Goal: Task Accomplishment & Management: Manage account settings

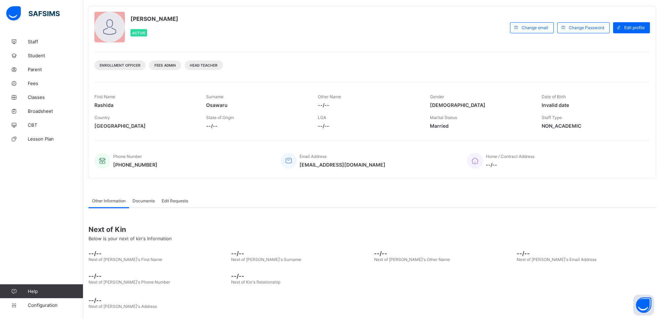
scroll to position [7, 0]
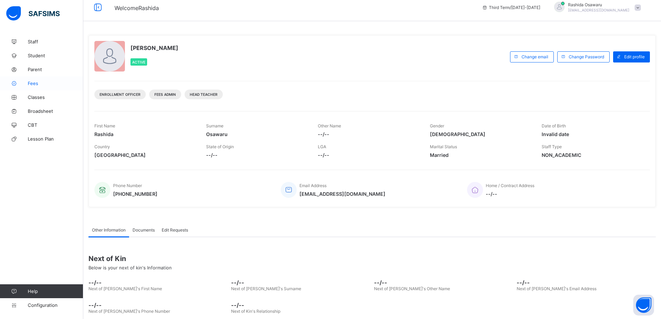
click at [31, 86] on link "Fees" at bounding box center [41, 83] width 83 height 14
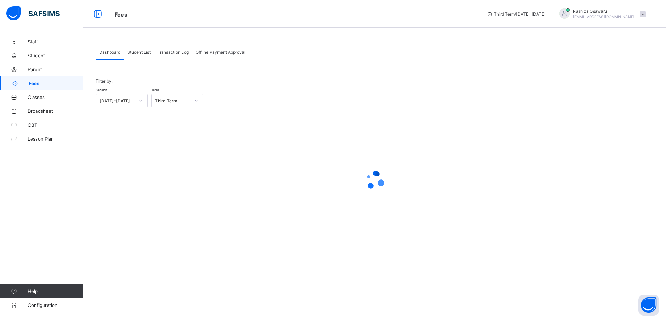
click at [134, 52] on span "Student List" at bounding box center [138, 52] width 23 height 5
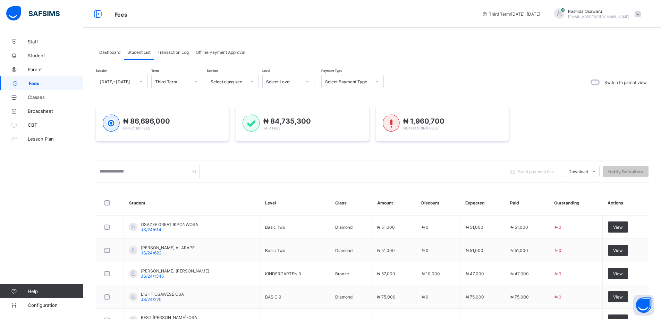
click at [378, 84] on icon at bounding box center [377, 81] width 4 height 7
click at [333, 119] on div "Part" at bounding box center [352, 118] width 62 height 11
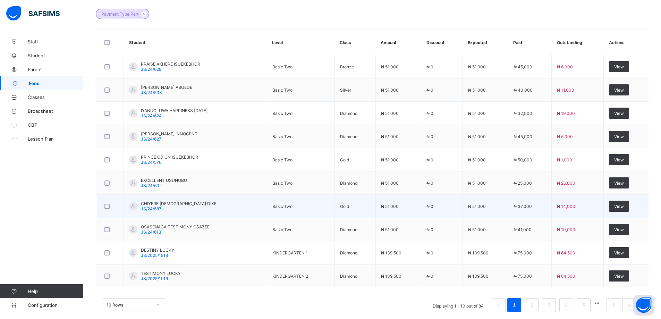
scroll to position [201, 0]
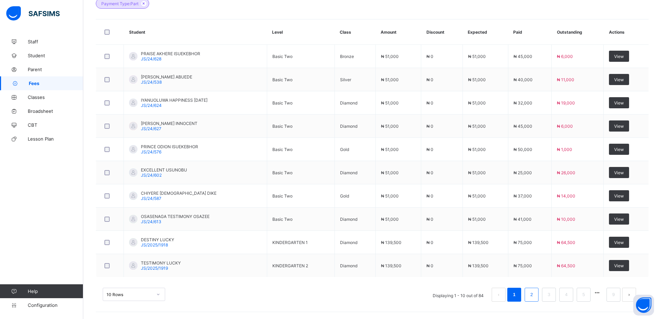
click at [534, 295] on link "2" at bounding box center [531, 294] width 7 height 9
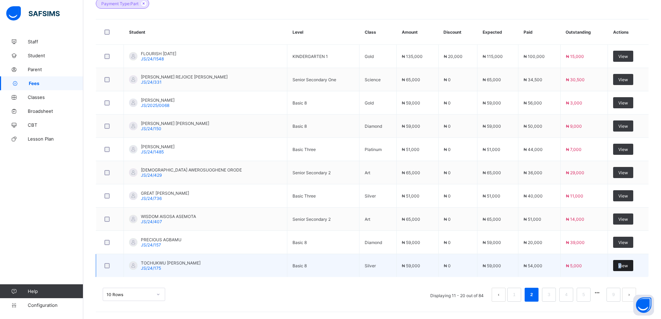
click at [621, 268] on div "View" at bounding box center [623, 265] width 20 height 11
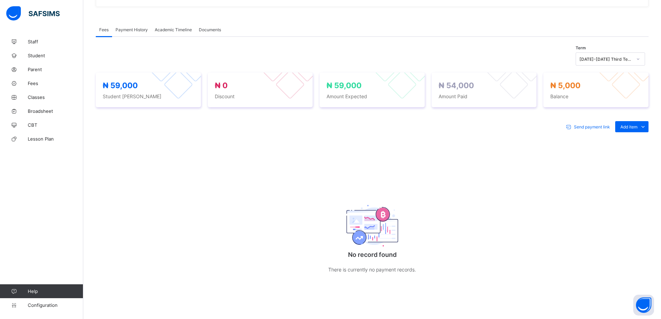
scroll to position [122, 0]
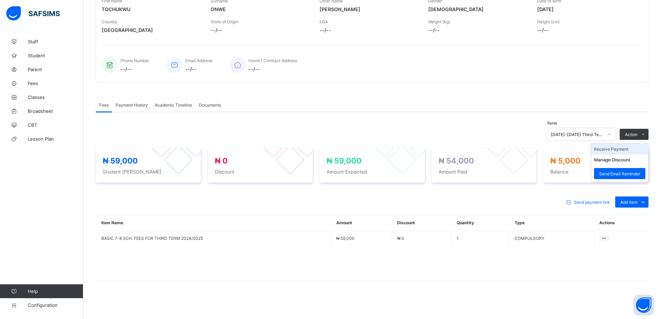
click at [621, 149] on li "Receive Payment" at bounding box center [619, 149] width 57 height 11
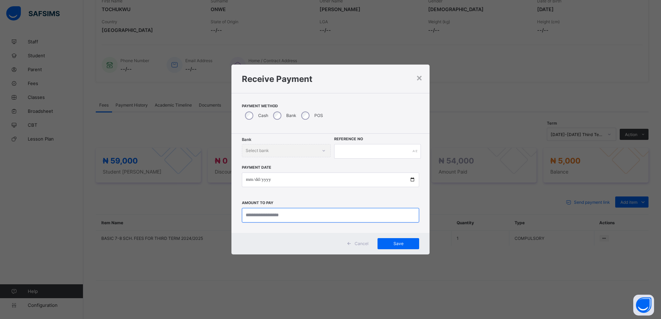
click at [281, 213] on input "currency" at bounding box center [331, 215] width 178 height 15
click at [261, 213] on input "currency" at bounding box center [332, 215] width 179 height 15
type input "*******"
click at [415, 181] on input "date" at bounding box center [332, 179] width 179 height 15
type input "**********"
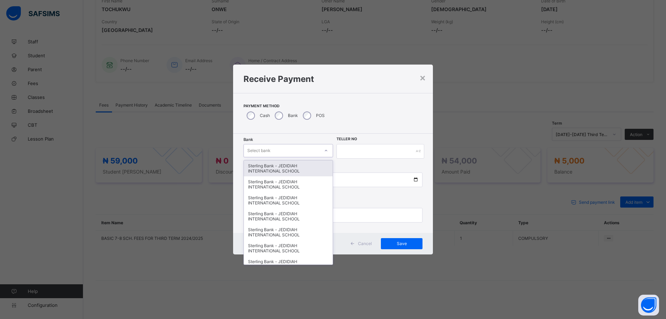
click at [279, 152] on div "Select bank" at bounding box center [282, 151] width 76 height 10
click at [280, 168] on div "Sterling Bank - JEDIDIAH INTERNATIONAL SCHOOL" at bounding box center [288, 168] width 89 height 16
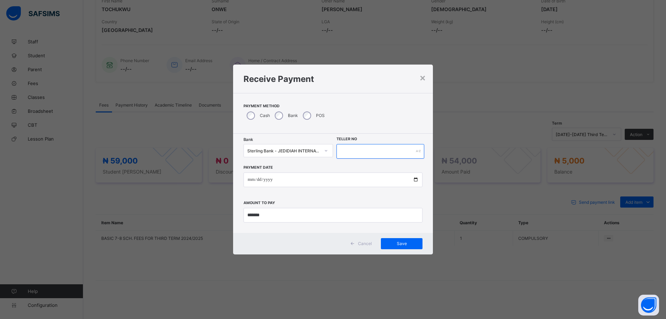
click at [354, 148] on input "text" at bounding box center [380, 151] width 88 height 15
type input "**********"
click at [400, 241] on span "Save" at bounding box center [398, 243] width 31 height 5
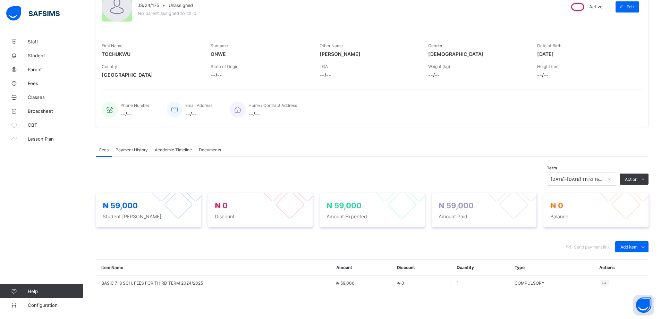
scroll to position [0, 0]
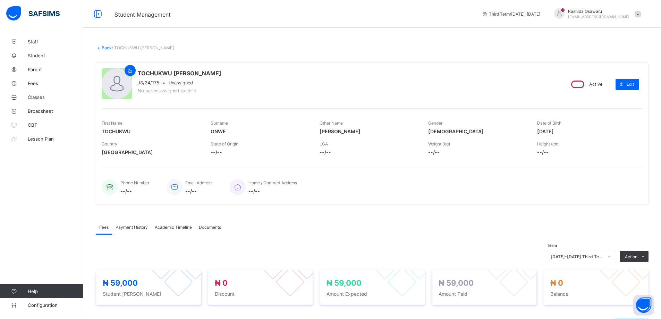
click at [108, 48] on link "Back" at bounding box center [107, 47] width 10 height 5
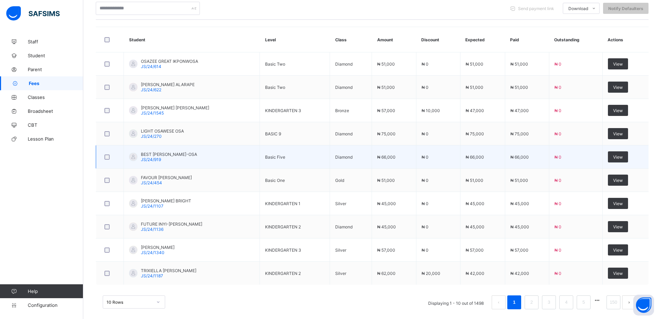
scroll to position [171, 0]
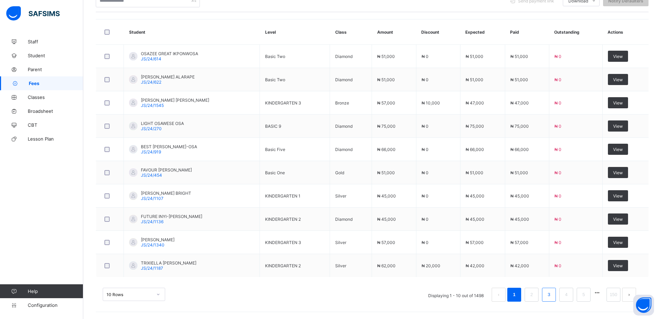
click at [298, 297] on div "10 Rows Displaying 1 - 10 out of 1498 1 2 3 4 5 150" at bounding box center [372, 294] width 539 height 14
click at [552, 295] on link "3" at bounding box center [548, 294] width 7 height 9
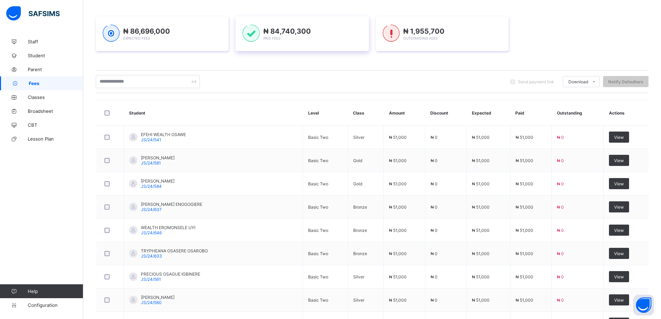
scroll to position [0, 0]
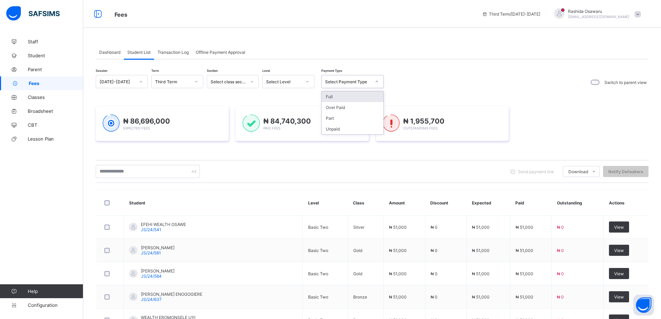
click at [373, 80] on div at bounding box center [377, 81] width 12 height 11
click at [338, 118] on div "Part" at bounding box center [352, 118] width 62 height 11
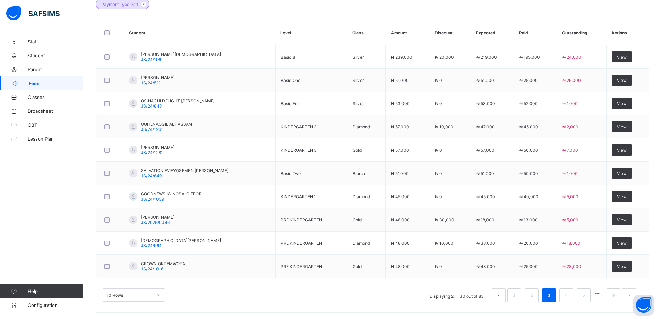
scroll to position [201, 0]
click at [567, 294] on li "4" at bounding box center [566, 294] width 14 height 14
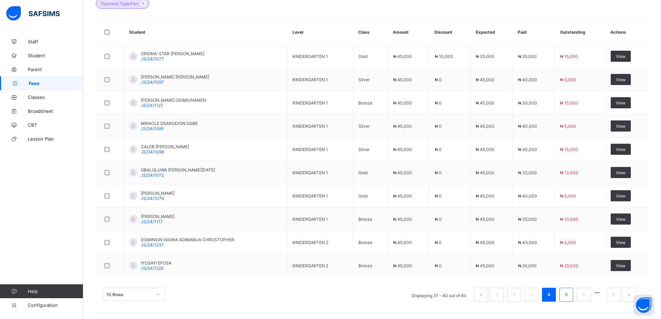
click at [568, 294] on link "5" at bounding box center [565, 294] width 7 height 9
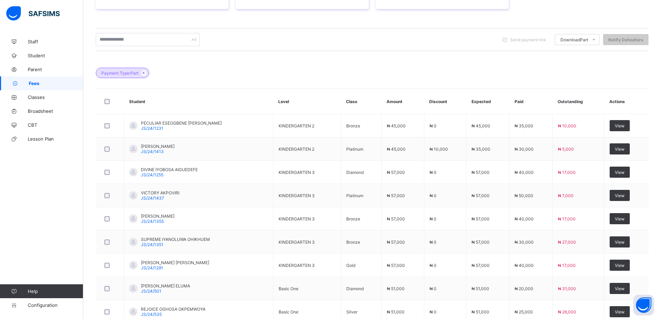
scroll to position [166, 0]
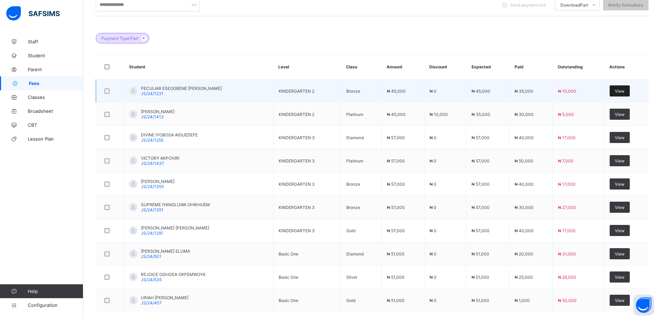
click at [624, 92] on span "View" at bounding box center [620, 90] width 10 height 5
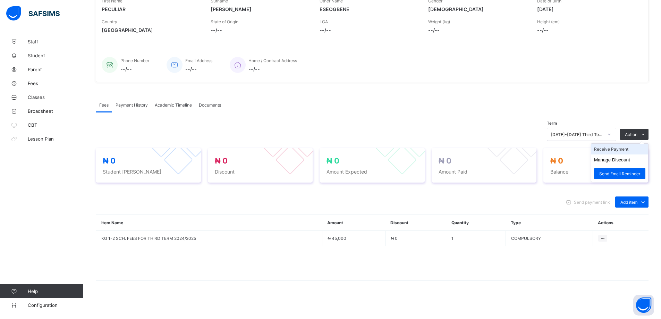
scroll to position [122, 0]
click at [613, 146] on ul "Receive Payment Manage Discount Send Email Reminder" at bounding box center [620, 162] width 58 height 39
click at [627, 149] on li "Receive Payment" at bounding box center [619, 149] width 57 height 11
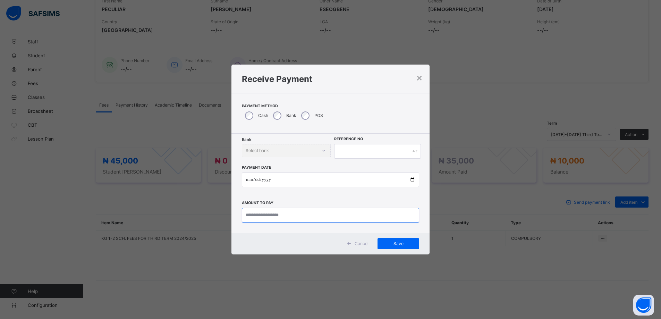
click at [261, 215] on input "currency" at bounding box center [331, 215] width 178 height 15
type input "********"
click at [416, 178] on input "date" at bounding box center [332, 179] width 179 height 15
type input "**********"
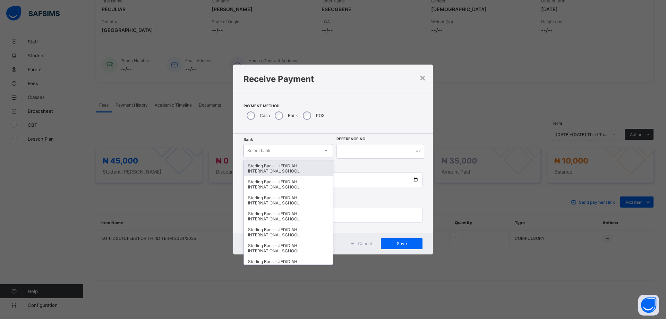
drag, startPoint x: 298, startPoint y: 148, endPoint x: 303, endPoint y: 170, distance: 22.5
click at [298, 149] on div "Select bank" at bounding box center [282, 151] width 76 height 10
click at [303, 170] on div "Sterling Bank - JEDIDIAH INTERNATIONAL SCHOOL" at bounding box center [288, 168] width 89 height 16
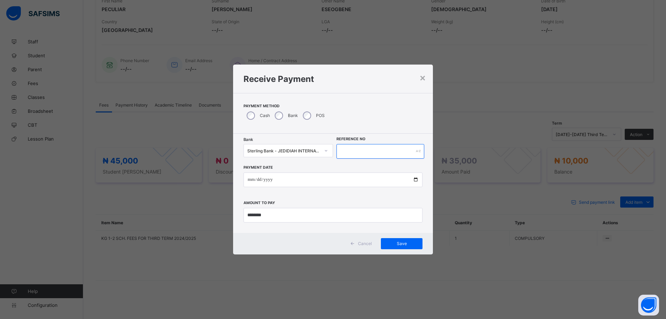
click at [345, 154] on input "text" at bounding box center [380, 151] width 88 height 15
type input "*******"
click at [387, 242] on span "Save" at bounding box center [401, 243] width 31 height 5
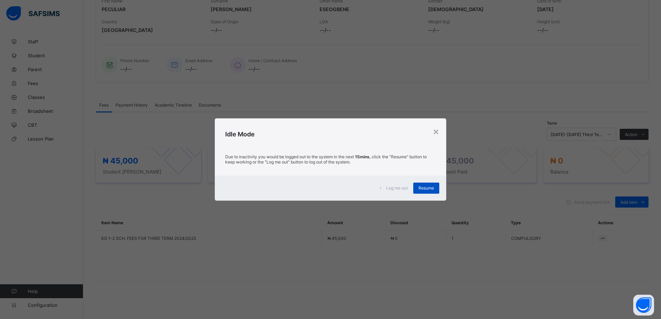
click at [429, 186] on span "Resume" at bounding box center [426, 187] width 16 height 5
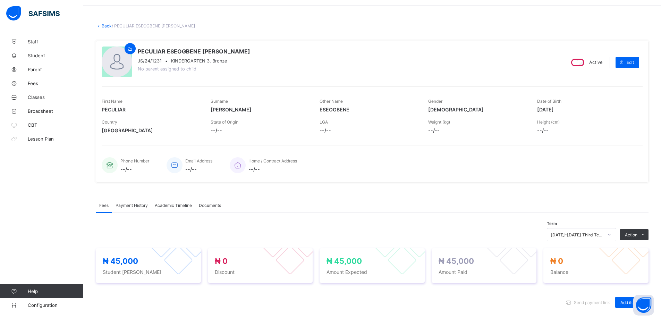
scroll to position [0, 0]
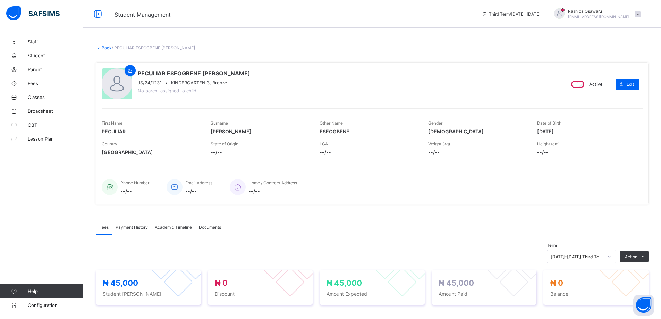
click at [105, 48] on link "Back" at bounding box center [107, 47] width 10 height 5
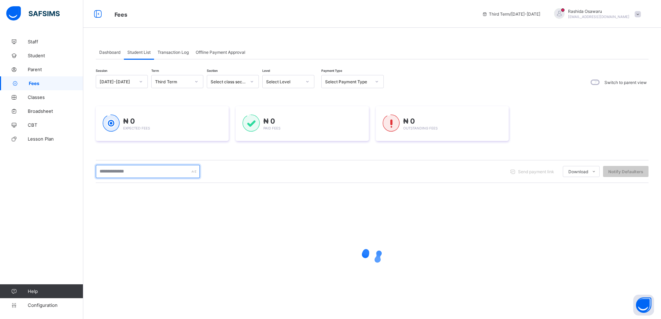
click at [106, 169] on input "text" at bounding box center [148, 171] width 104 height 13
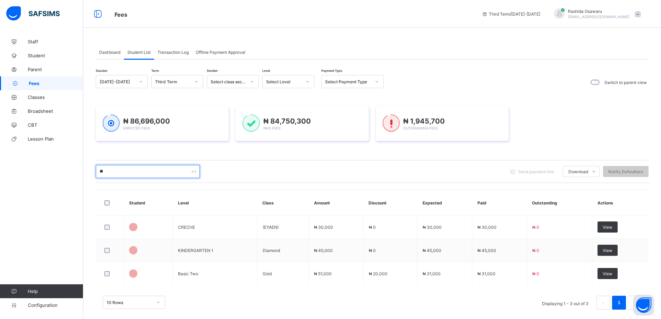
type input "*"
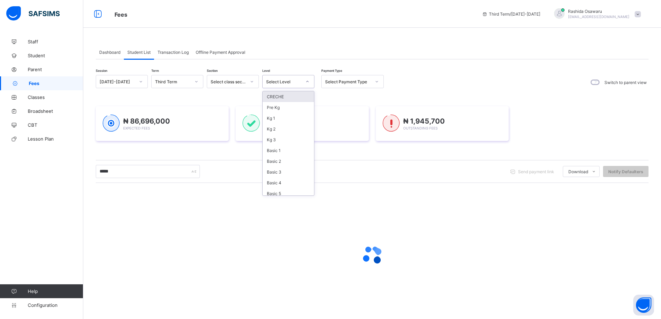
click at [299, 81] on div "Select Level" at bounding box center [283, 81] width 35 height 5
click at [281, 132] on div "Kg 2" at bounding box center [288, 128] width 51 height 11
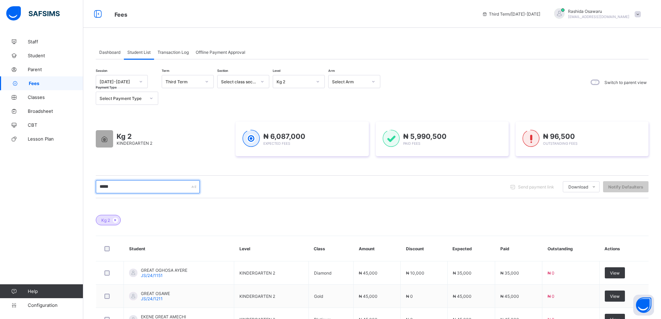
click at [113, 187] on input "*****" at bounding box center [148, 186] width 104 height 13
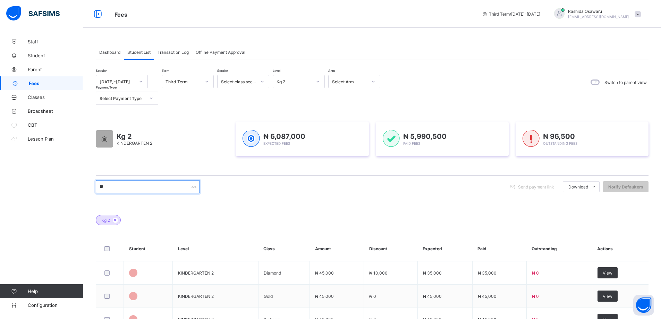
type input "*"
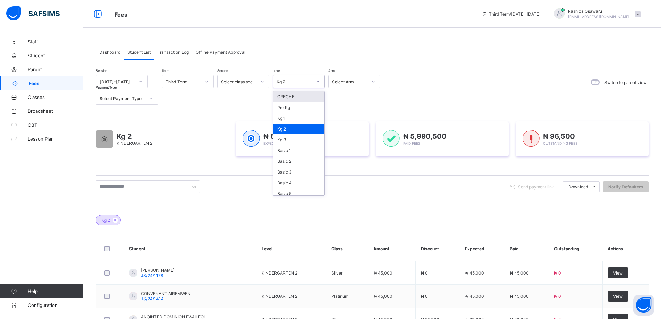
click at [318, 80] on icon at bounding box center [318, 81] width 4 height 7
click at [290, 158] on div "Basic 2" at bounding box center [298, 161] width 51 height 11
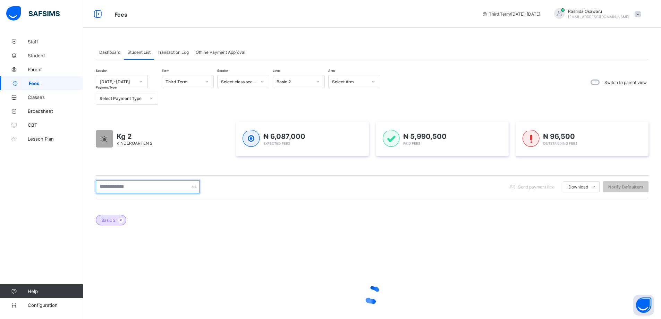
click at [131, 187] on input "text" at bounding box center [148, 186] width 104 height 13
type input "*"
type input "*****"
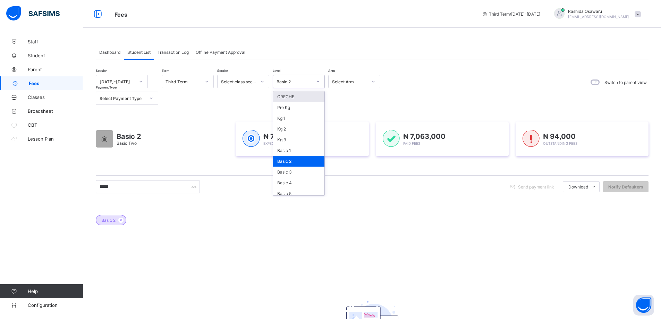
click at [318, 80] on icon at bounding box center [318, 81] width 4 height 7
click at [298, 150] on div "Basic 1" at bounding box center [298, 150] width 51 height 11
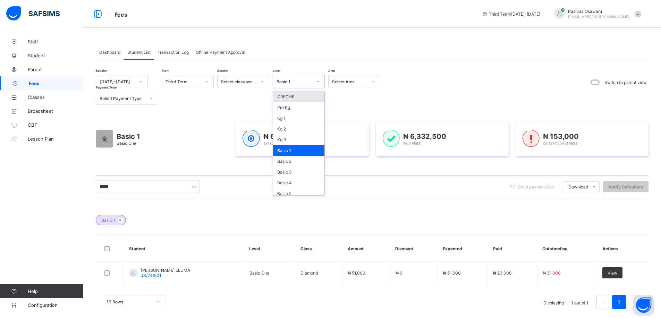
click at [317, 79] on icon at bounding box center [318, 81] width 4 height 7
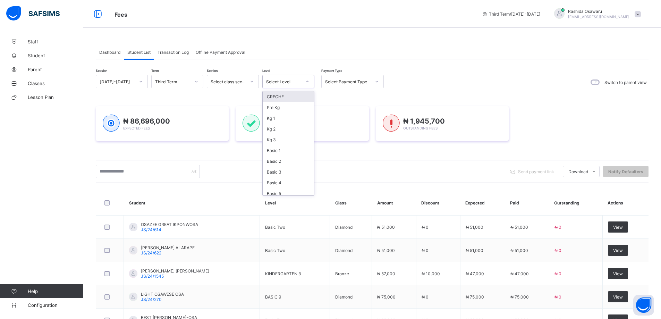
click at [308, 80] on icon at bounding box center [307, 81] width 4 height 7
click at [272, 151] on div "Basic 1" at bounding box center [288, 150] width 51 height 11
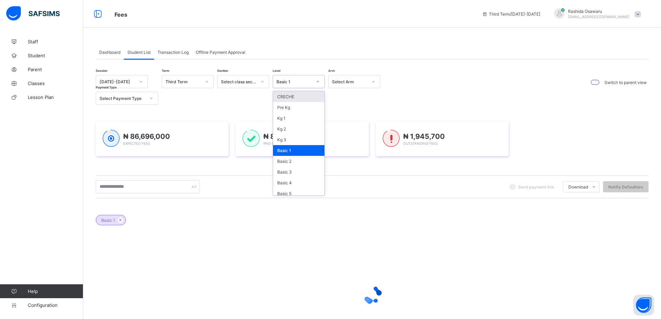
click at [313, 78] on div at bounding box center [318, 81] width 12 height 11
click at [285, 137] on div "Kg 3" at bounding box center [298, 139] width 51 height 11
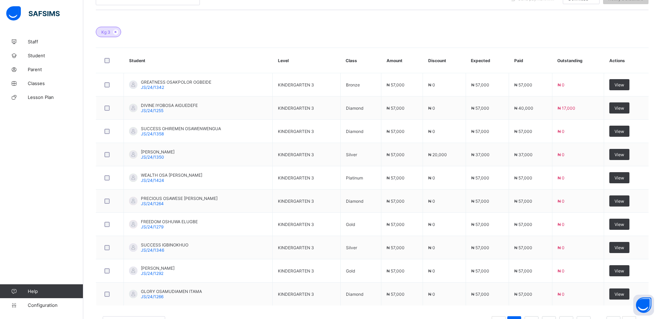
scroll to position [216, 0]
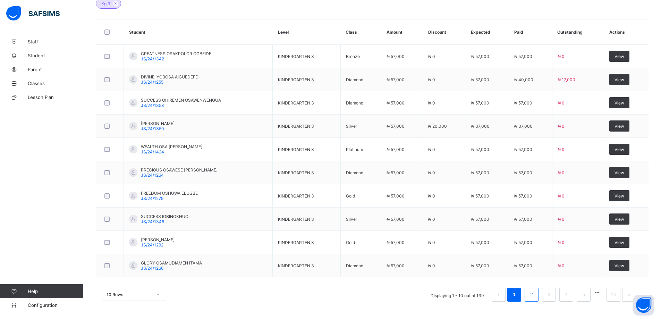
click at [530, 293] on li "2" at bounding box center [531, 294] width 14 height 14
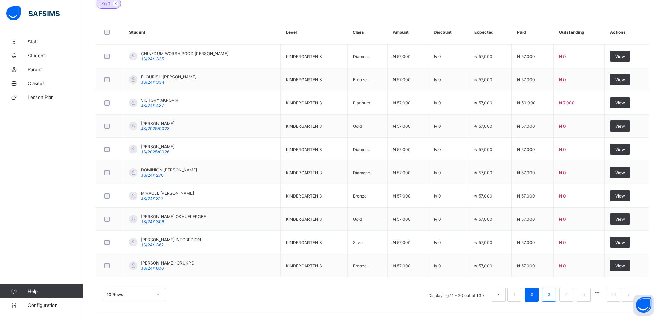
click at [552, 293] on link "3" at bounding box center [548, 294] width 7 height 9
click at [569, 291] on link "4" at bounding box center [565, 294] width 7 height 9
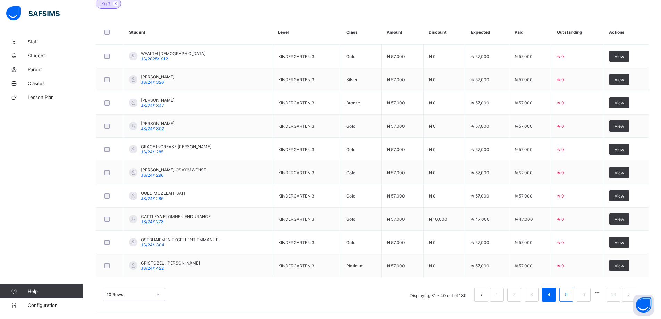
click at [569, 296] on link "5" at bounding box center [565, 294] width 7 height 9
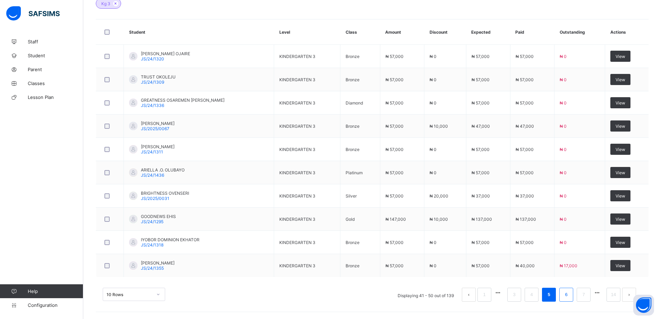
click at [569, 295] on link "6" at bounding box center [565, 294] width 7 height 9
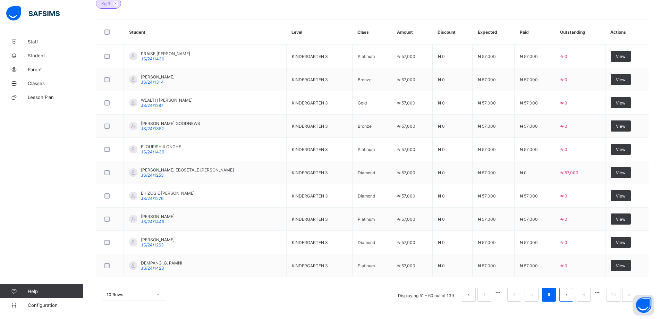
click at [569, 294] on link "7" at bounding box center [565, 294] width 7 height 9
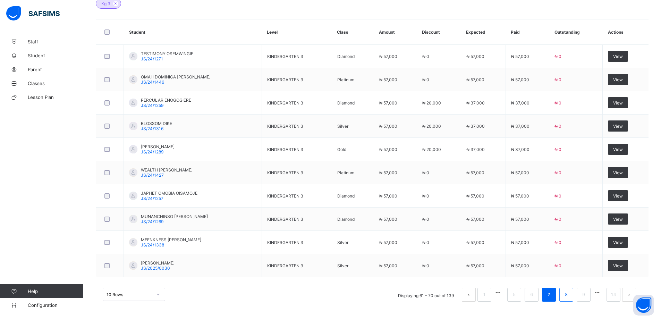
click at [569, 294] on link "8" at bounding box center [565, 294] width 7 height 9
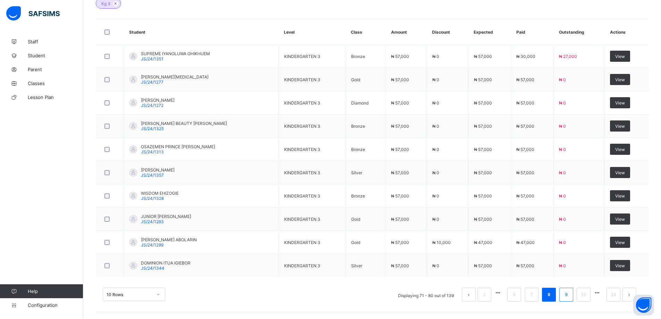
click at [569, 296] on link "9" at bounding box center [565, 294] width 7 height 9
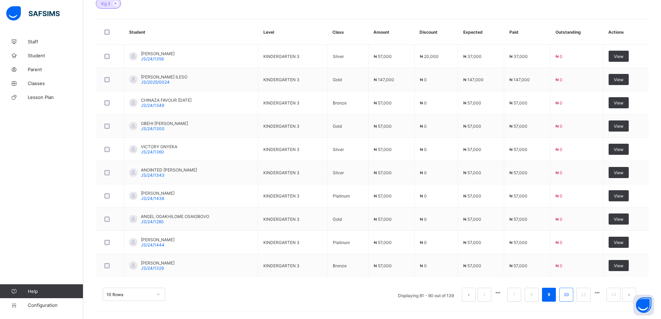
click at [570, 297] on link "10" at bounding box center [565, 294] width 9 height 9
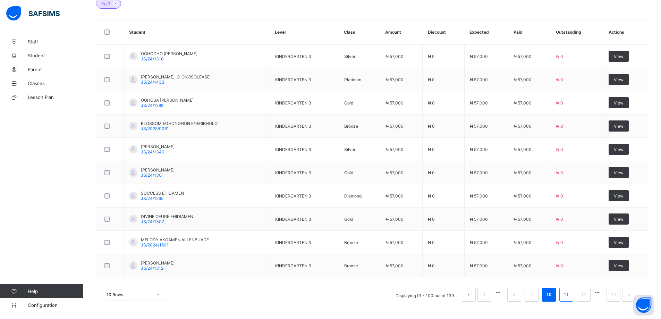
click at [570, 298] on link "11" at bounding box center [565, 294] width 9 height 9
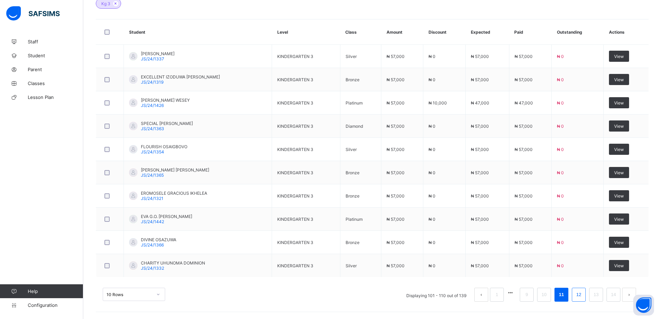
click at [583, 297] on link "12" at bounding box center [578, 294] width 9 height 9
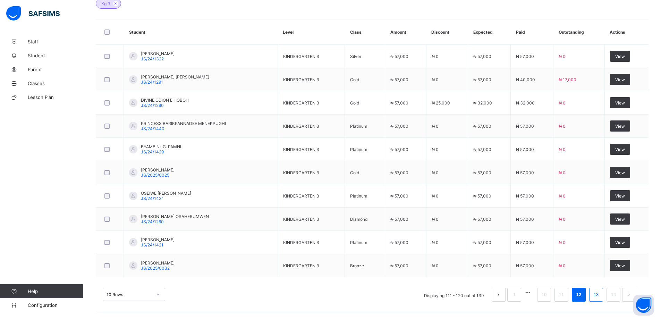
click at [597, 297] on link "13" at bounding box center [595, 294] width 9 height 9
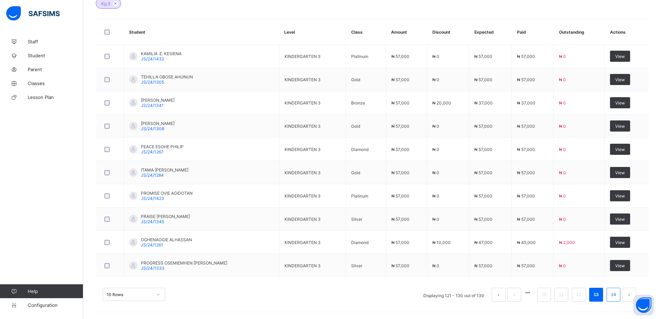
click at [618, 299] on li "14" at bounding box center [613, 294] width 14 height 14
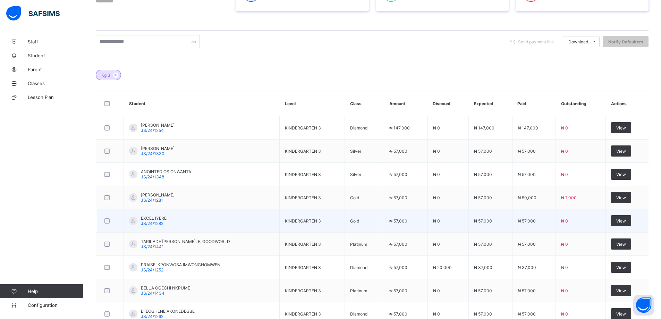
scroll to position [54, 0]
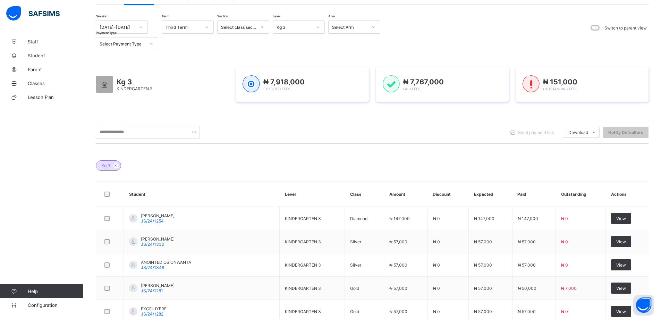
click at [318, 27] on icon at bounding box center [318, 27] width 4 height 7
click at [283, 98] on div "Basic 1" at bounding box center [298, 96] width 51 height 11
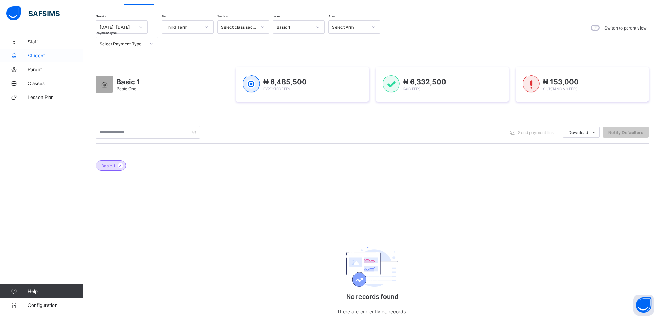
click at [35, 56] on span "Student" at bounding box center [55, 56] width 55 height 6
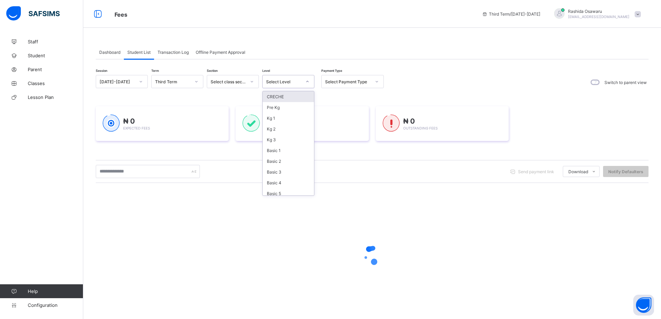
click at [306, 82] on icon at bounding box center [307, 81] width 4 height 7
click at [276, 150] on div "Basic 1" at bounding box center [288, 150] width 51 height 11
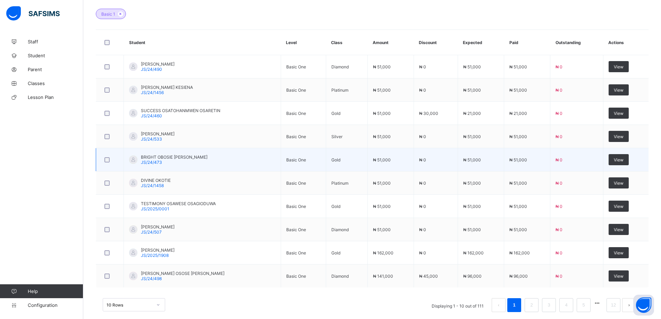
scroll to position [208, 0]
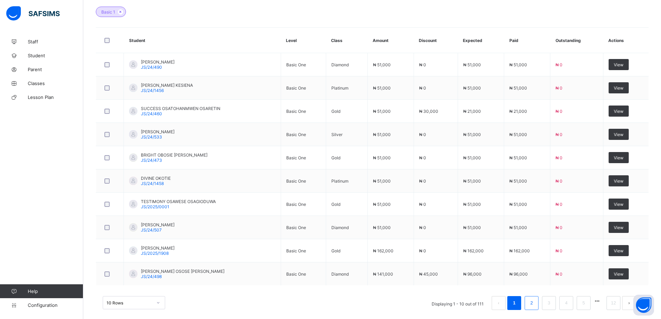
click at [534, 304] on link "2" at bounding box center [531, 302] width 7 height 9
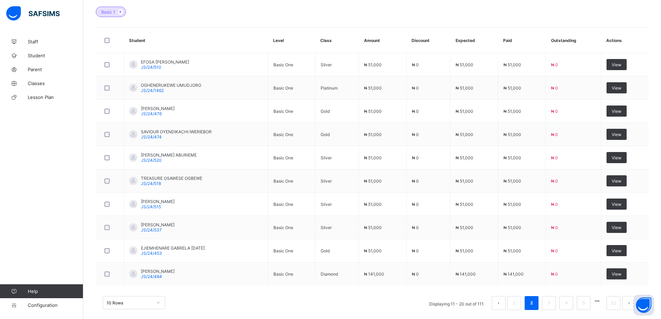
scroll to position [216, 0]
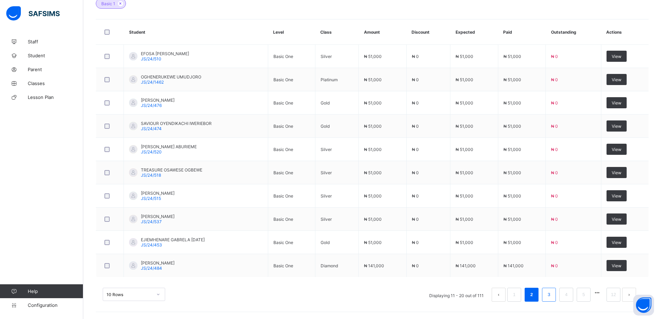
click at [552, 295] on link "3" at bounding box center [548, 294] width 7 height 9
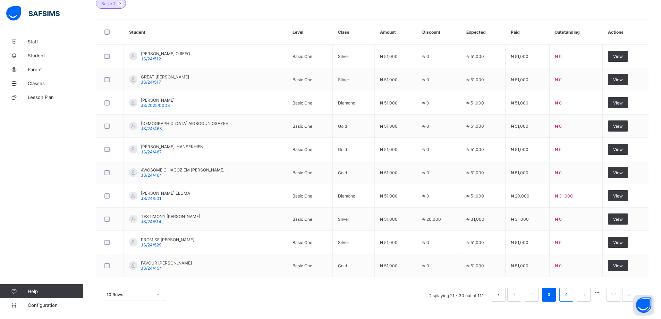
click at [569, 296] on link "4" at bounding box center [565, 294] width 7 height 9
click at [569, 296] on link "5" at bounding box center [565, 294] width 7 height 9
click at [569, 294] on link "6" at bounding box center [565, 294] width 7 height 9
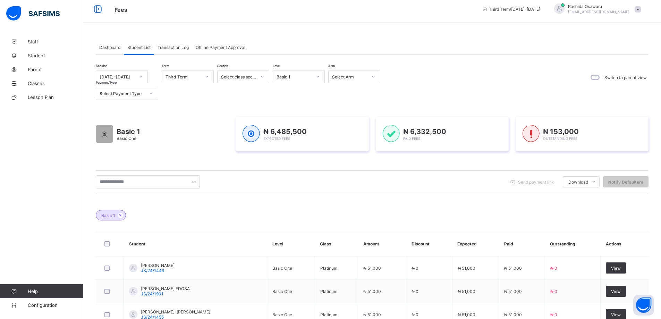
scroll to position [0, 0]
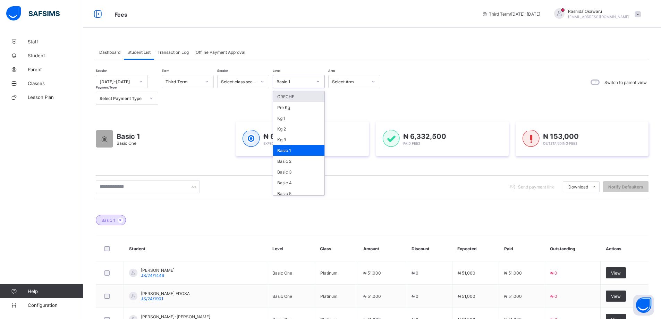
click at [316, 82] on icon at bounding box center [318, 81] width 4 height 7
click at [280, 137] on div "Kg 3" at bounding box center [298, 139] width 51 height 11
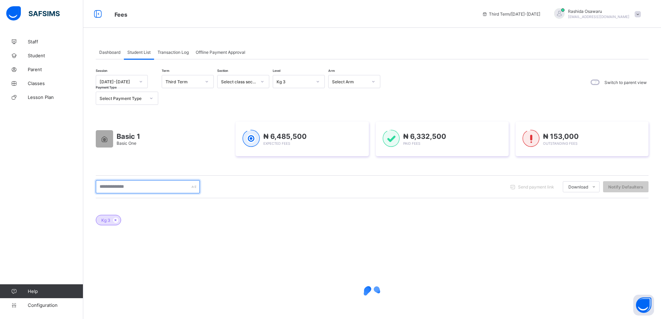
click at [114, 185] on input "text" at bounding box center [148, 186] width 104 height 13
type input "*"
type input "***"
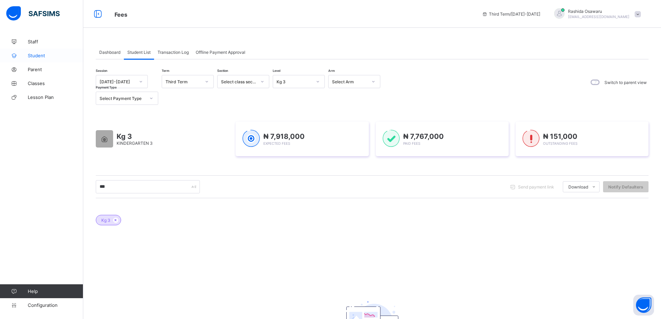
click at [49, 53] on span "Student" at bounding box center [55, 56] width 55 height 6
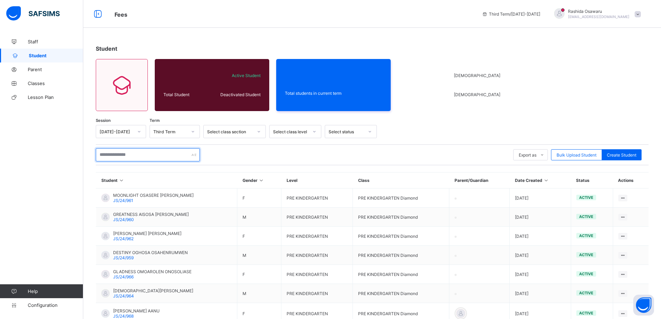
click at [126, 152] on input "text" at bounding box center [148, 154] width 104 height 13
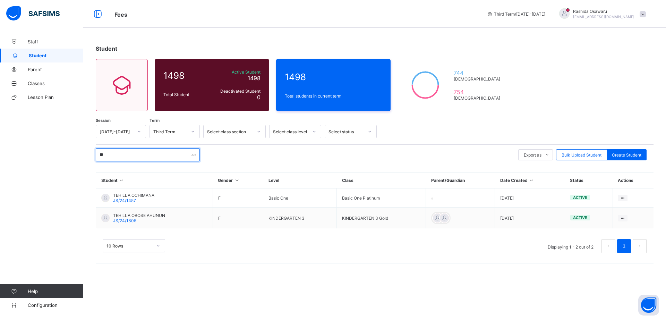
type input "*"
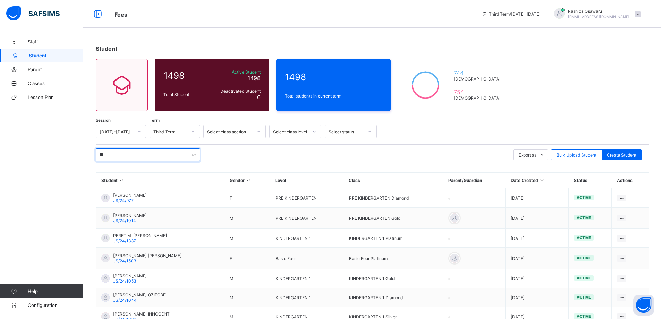
type input "*"
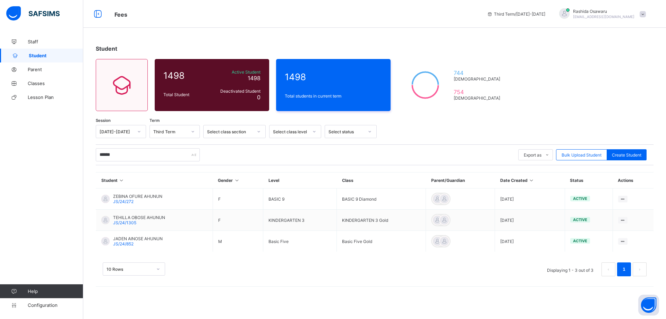
click at [412, 46] on div "Student" at bounding box center [375, 48] width 558 height 7
click at [131, 153] on input "******" at bounding box center [148, 154] width 104 height 13
type input "*"
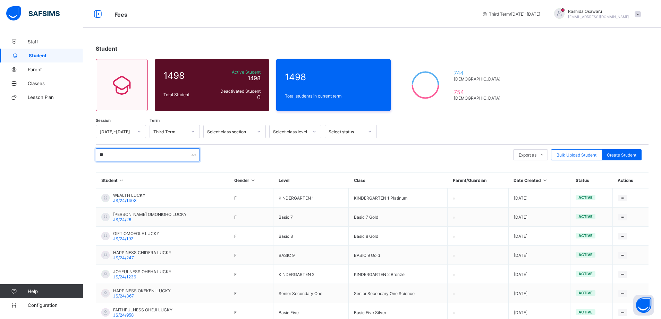
type input "*"
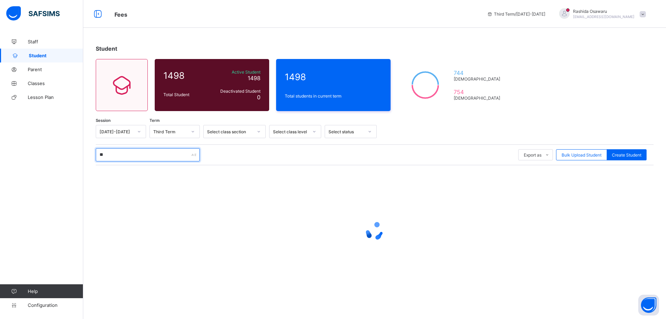
type input "*"
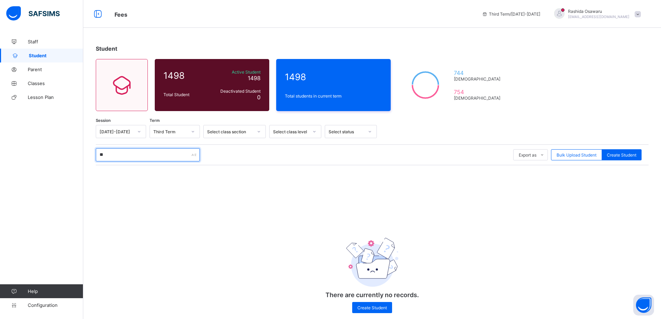
type input "*"
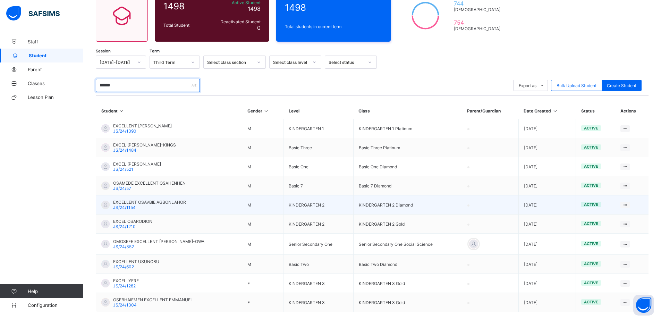
scroll to position [104, 0]
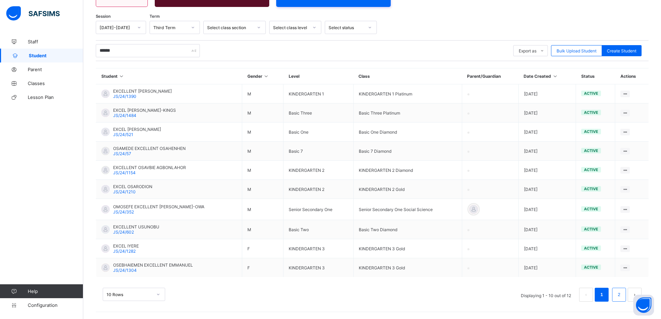
click at [622, 299] on link "2" at bounding box center [618, 294] width 7 height 9
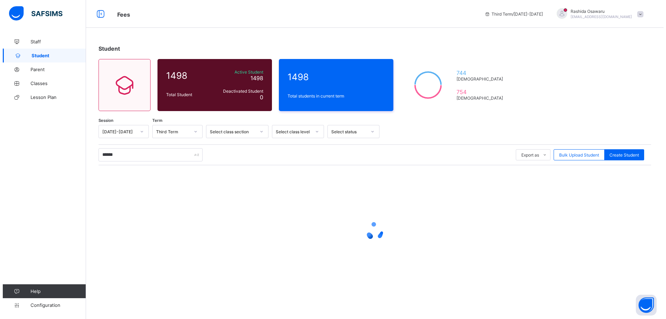
scroll to position [0, 0]
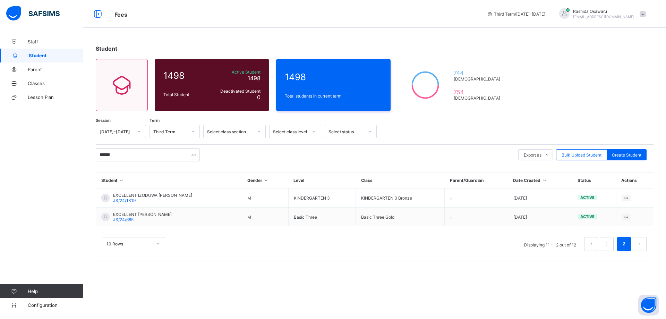
drag, startPoint x: 580, startPoint y: 332, endPoint x: 584, endPoint y: 332, distance: 4.5
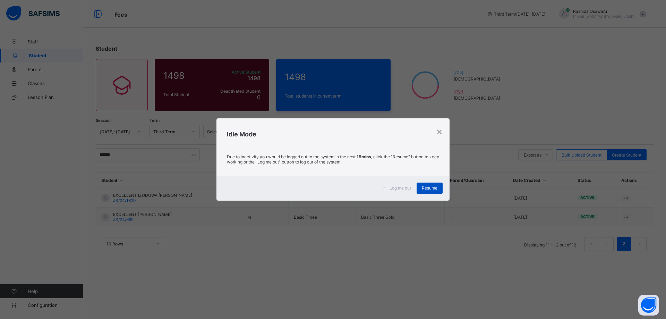
click at [429, 189] on span "Resume" at bounding box center [430, 187] width 16 height 5
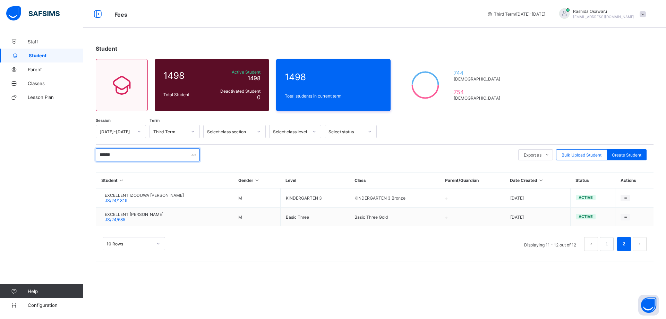
click at [115, 155] on input "******" at bounding box center [148, 154] width 104 height 13
type input "*"
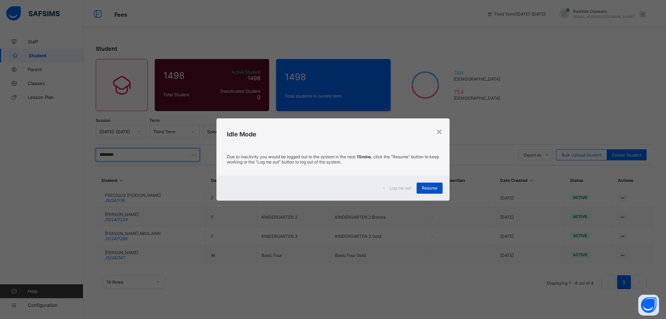
type input "*****"
click at [430, 189] on span "Resume" at bounding box center [430, 187] width 16 height 5
